Goal: Task Accomplishment & Management: Manage account settings

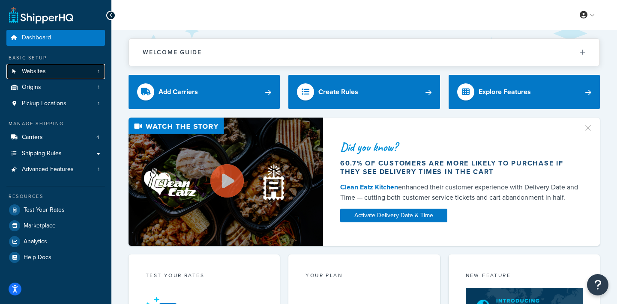
click at [80, 73] on link "Websites 1" at bounding box center [55, 72] width 98 height 16
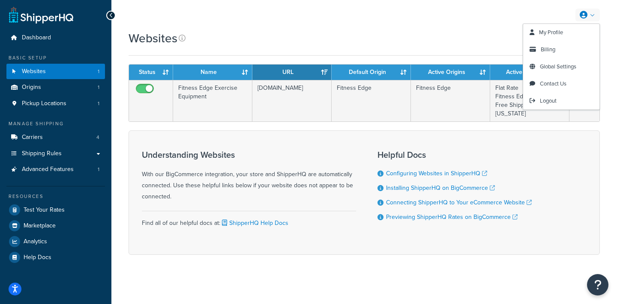
click at [588, 15] on link at bounding box center [587, 15] width 24 height 13
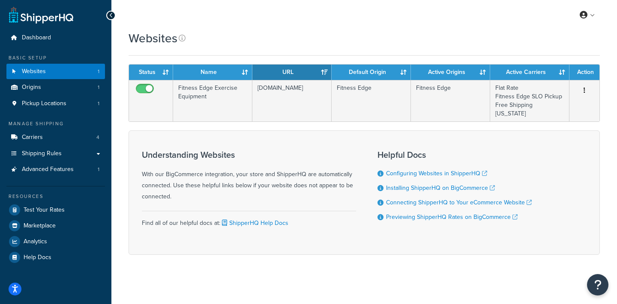
click at [480, 15] on div "My Profile Billing Global Settings Contact Us Logout" at bounding box center [363, 15] width 505 height 30
